Goal: Information Seeking & Learning: Compare options

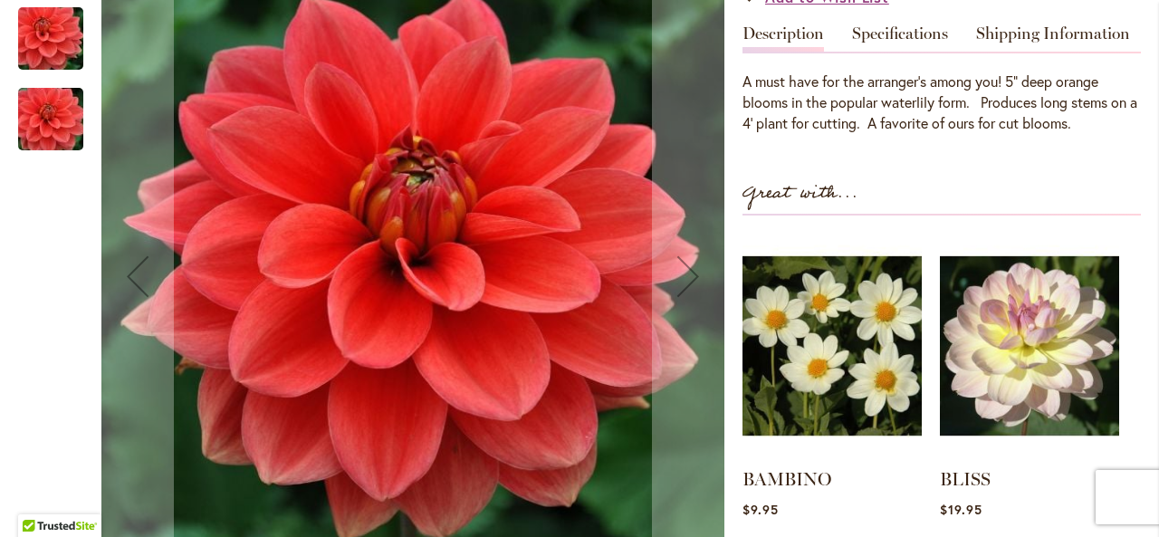
scroll to position [668, 0]
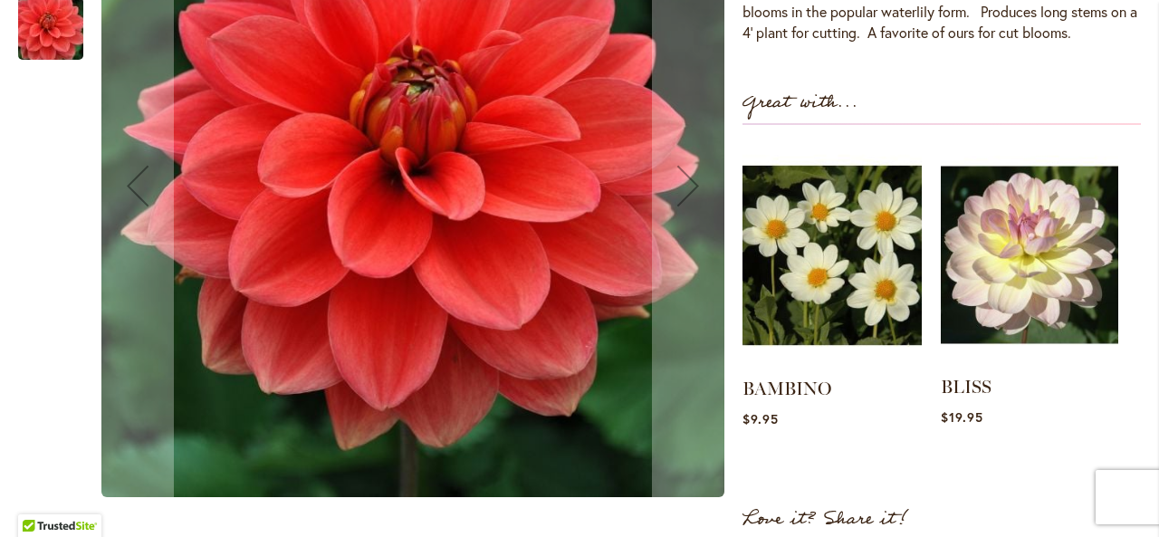
click at [1033, 252] on img at bounding box center [1028, 255] width 177 height 222
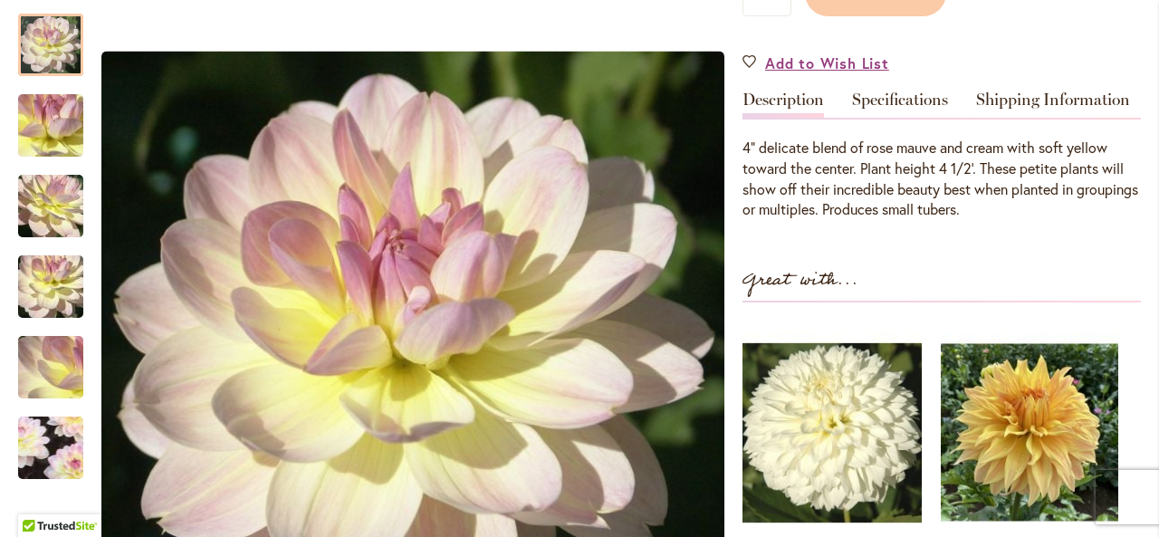
scroll to position [453, 0]
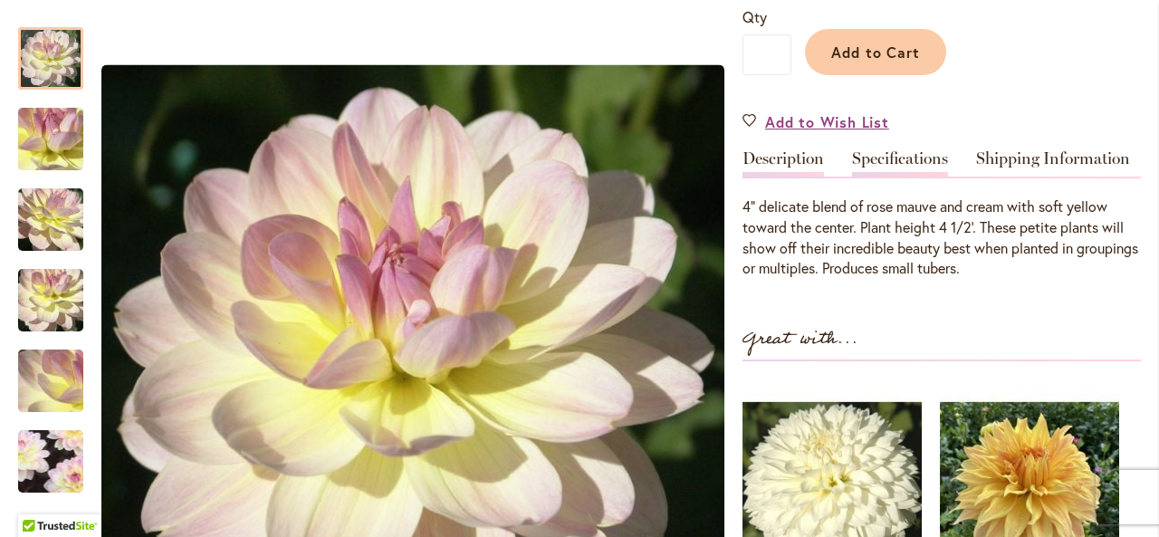
click at [894, 159] on link "Specifications" at bounding box center [900, 163] width 96 height 26
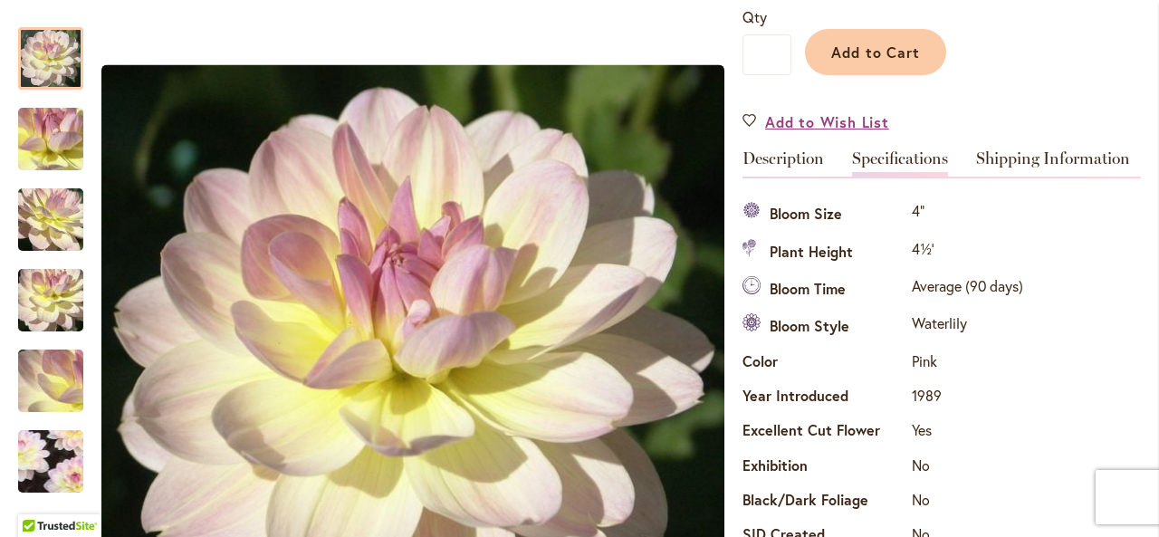
scroll to position [602, 0]
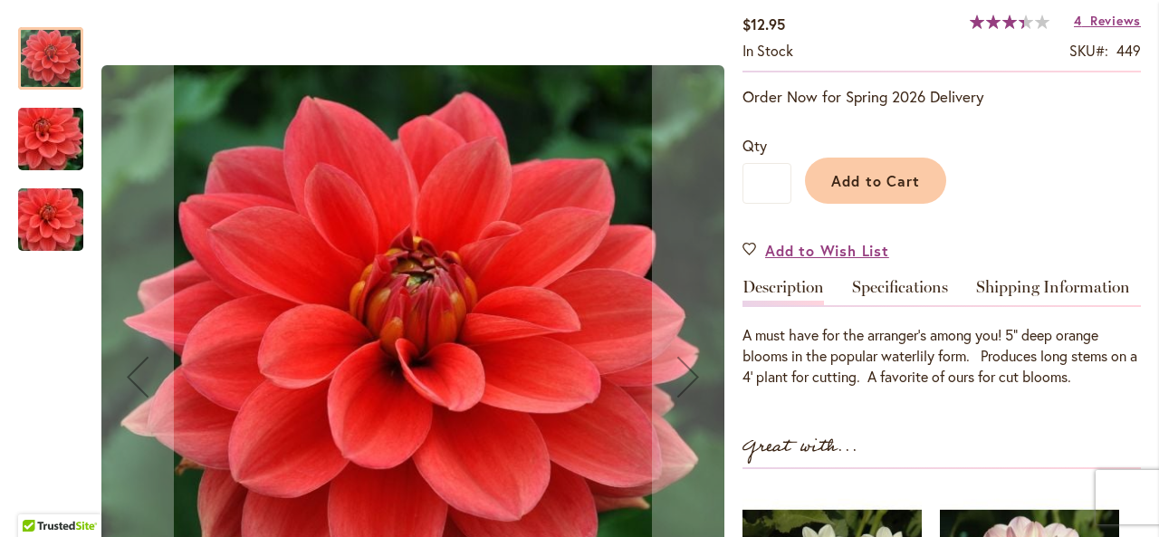
scroll to position [362, 0]
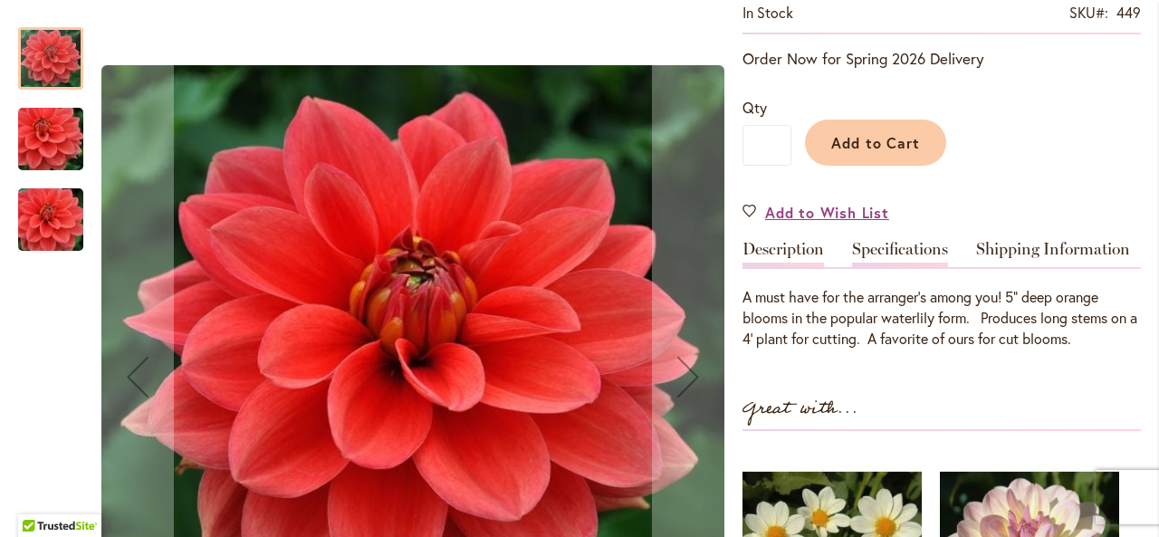
click at [897, 249] on link "Specifications" at bounding box center [900, 254] width 96 height 26
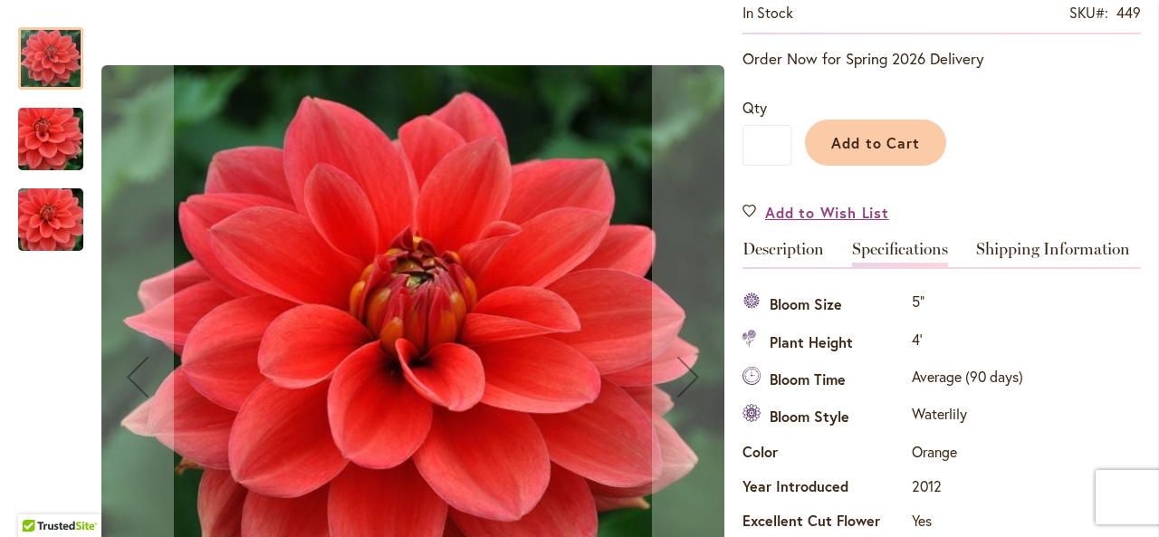
scroll to position [602, 0]
